Goal: Register for event/course

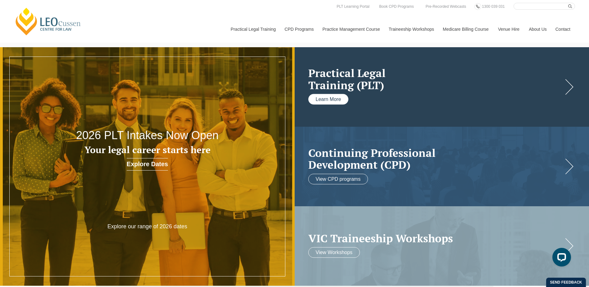
click at [337, 102] on link "Learn More" at bounding box center [328, 99] width 40 height 11
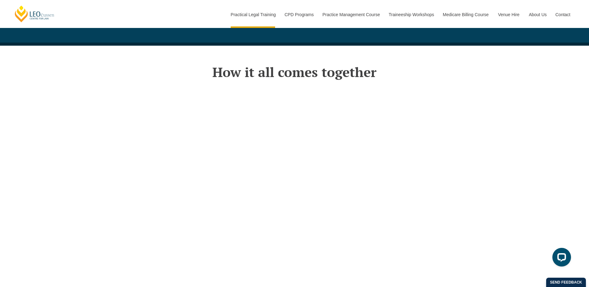
scroll to position [1138, 0]
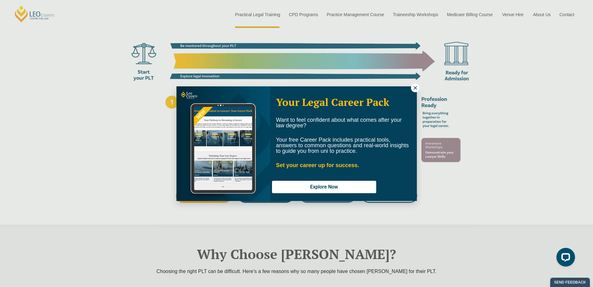
click at [413, 85] on icon at bounding box center [416, 88] width 6 height 6
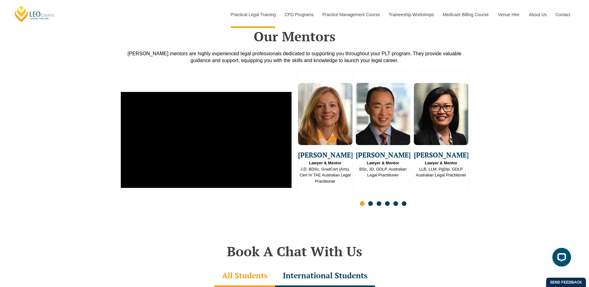
scroll to position [1552, 0]
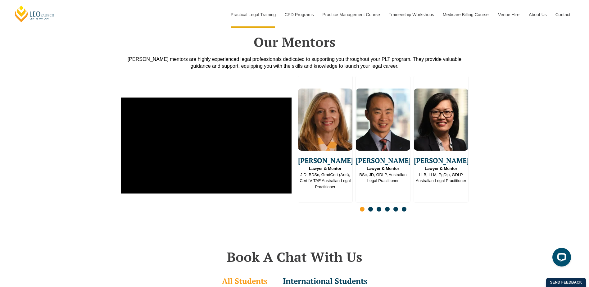
click at [371, 207] on span "Go to slide 2" at bounding box center [370, 209] width 5 height 5
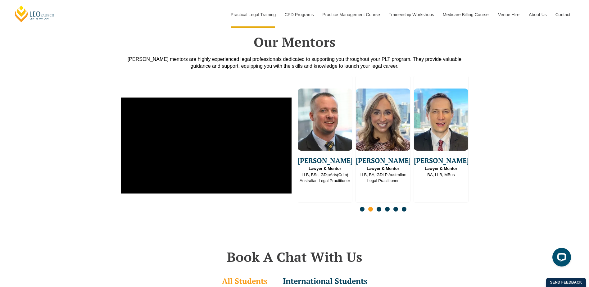
click at [378, 207] on span "Go to slide 3" at bounding box center [379, 209] width 5 height 5
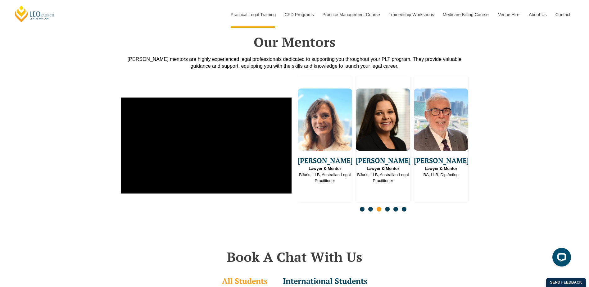
click at [387, 207] on span "Go to slide 4" at bounding box center [387, 209] width 5 height 5
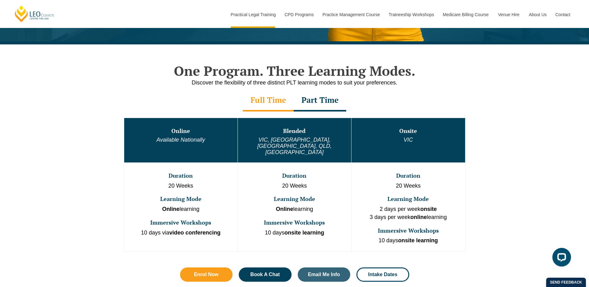
scroll to position [310, 0]
